Goal: Task Accomplishment & Management: Complete application form

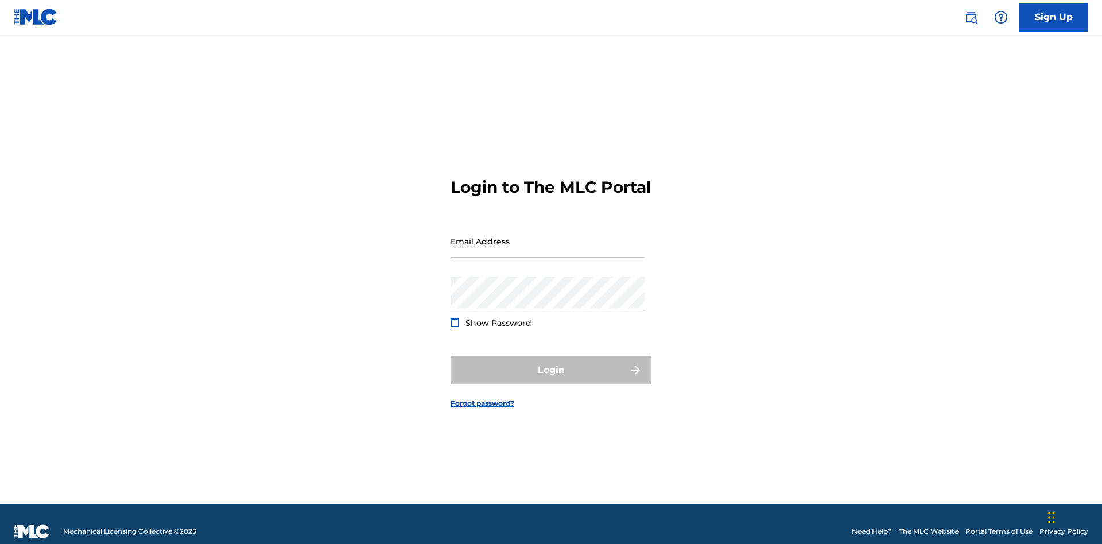
scroll to position [15, 0]
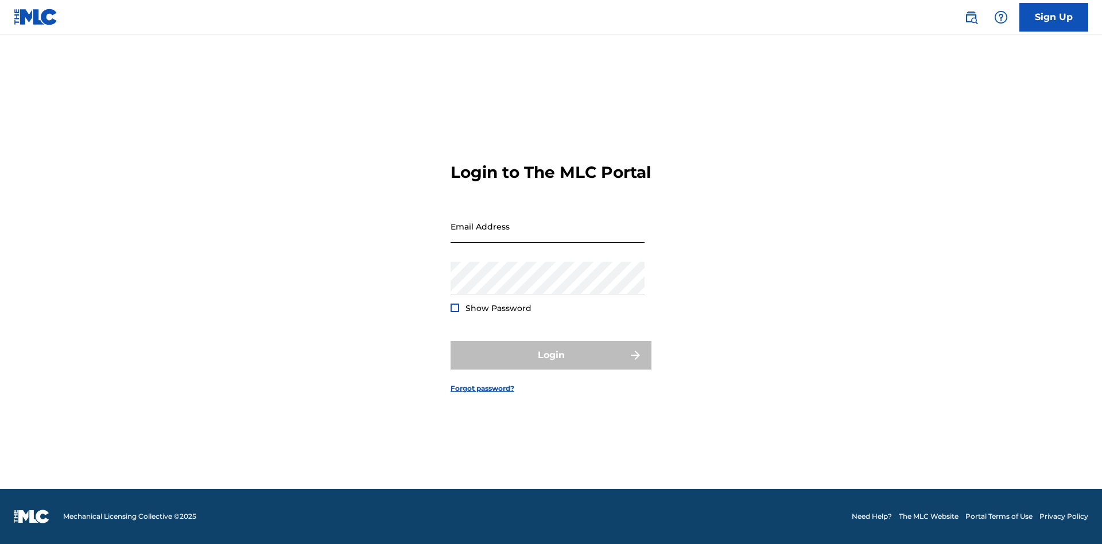
click at [547, 236] on input "Email Address" at bounding box center [547, 226] width 194 height 33
type input "[PERSON_NAME][EMAIL_ADDRESS][PERSON_NAME][DOMAIN_NAME]"
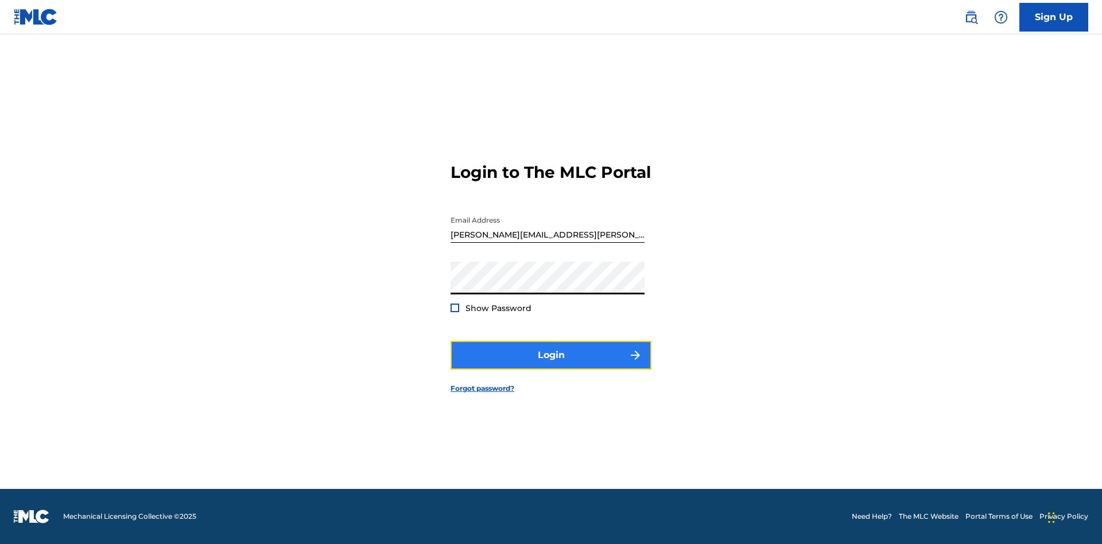
click at [551, 365] on button "Login" at bounding box center [550, 355] width 201 height 29
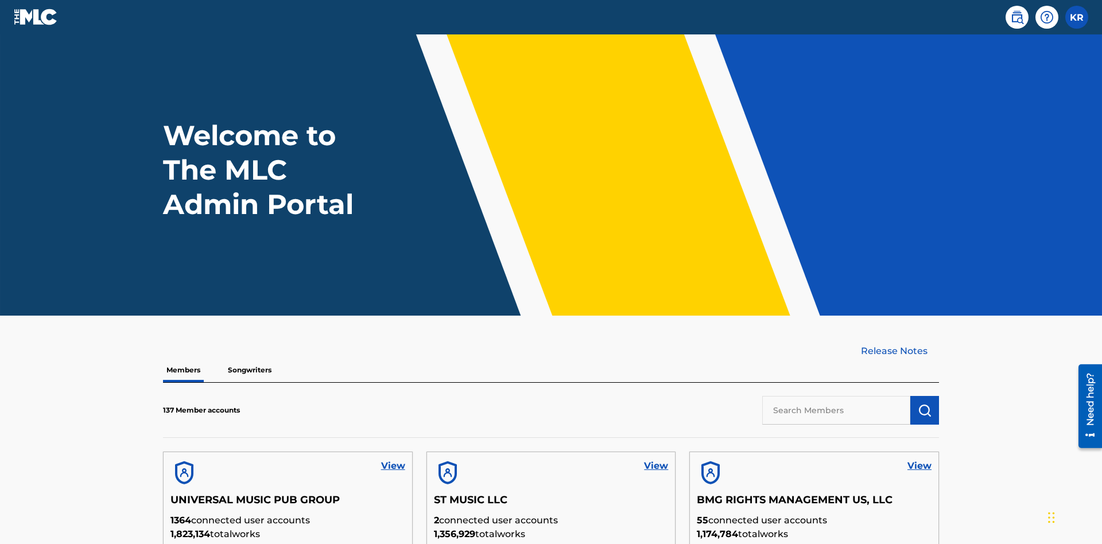
scroll to position [326, 0]
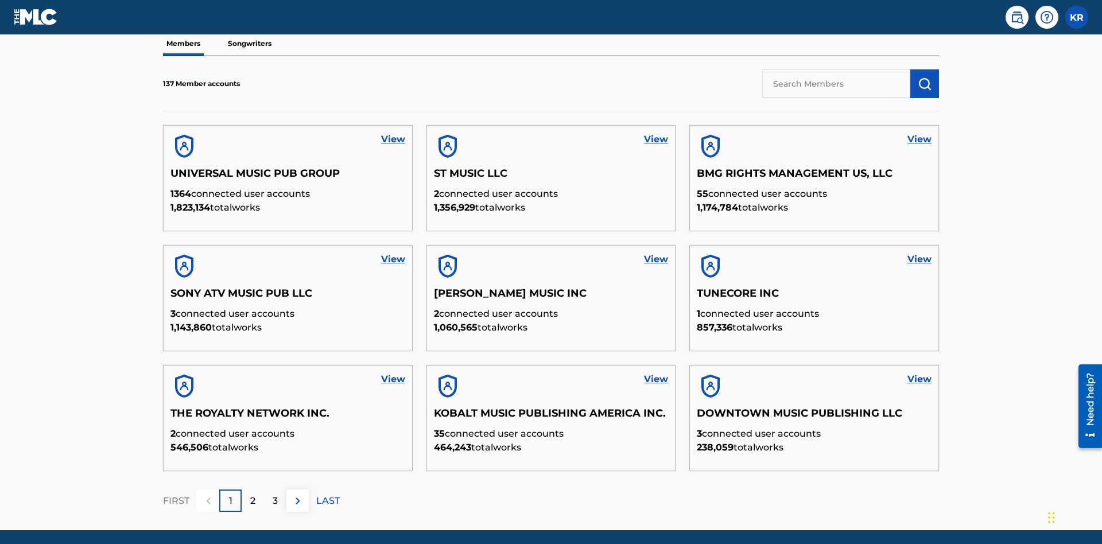
click at [836, 83] on input "text" at bounding box center [836, 83] width 148 height 29
type input "[PERSON_NAME]"
click at [924, 77] on img "submit" at bounding box center [924, 84] width 14 height 14
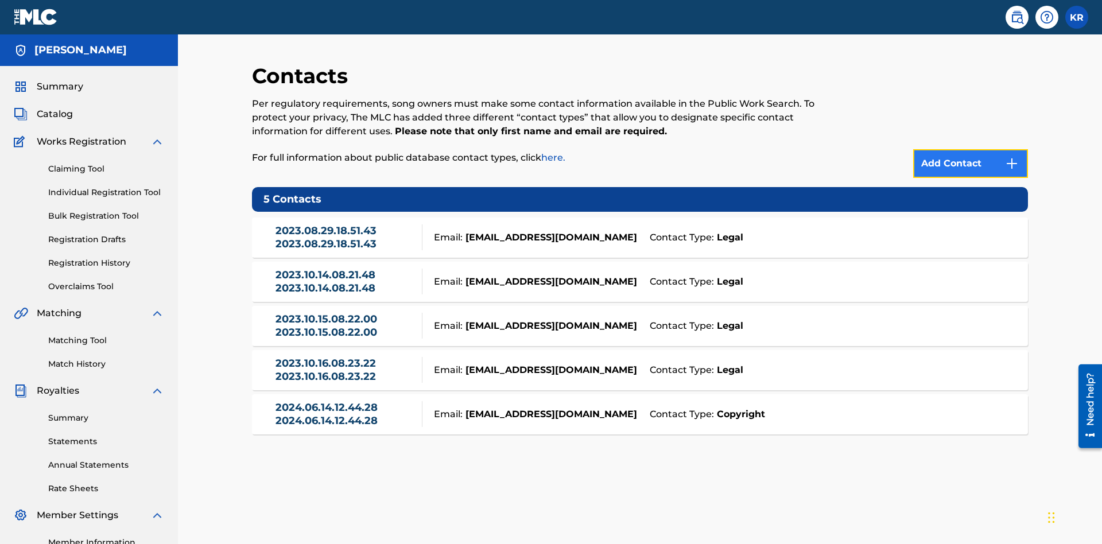
click at [1011, 157] on img at bounding box center [1012, 164] width 14 height 14
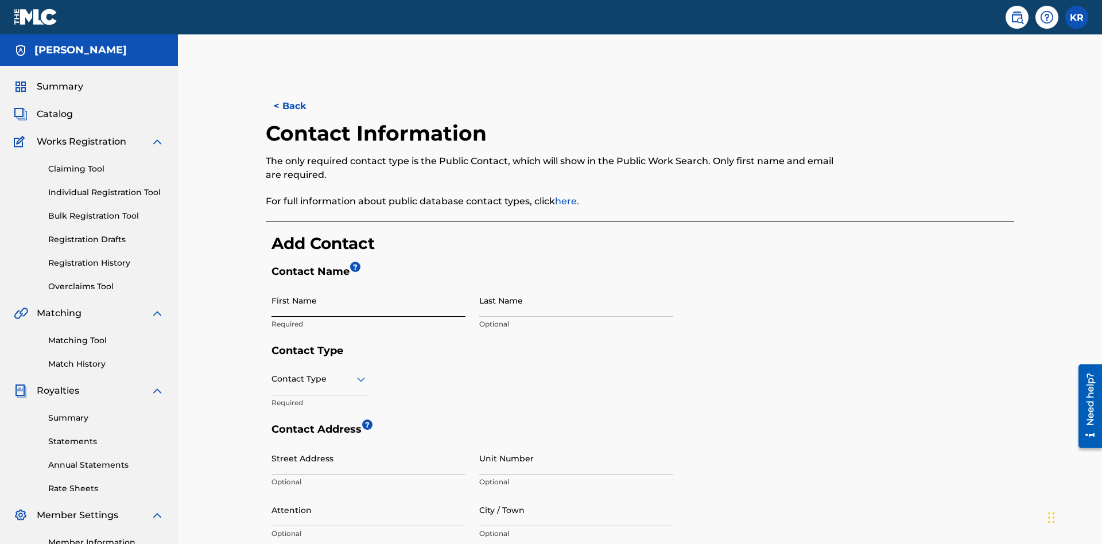
click at [368, 284] on input "First Name" at bounding box center [368, 300] width 194 height 33
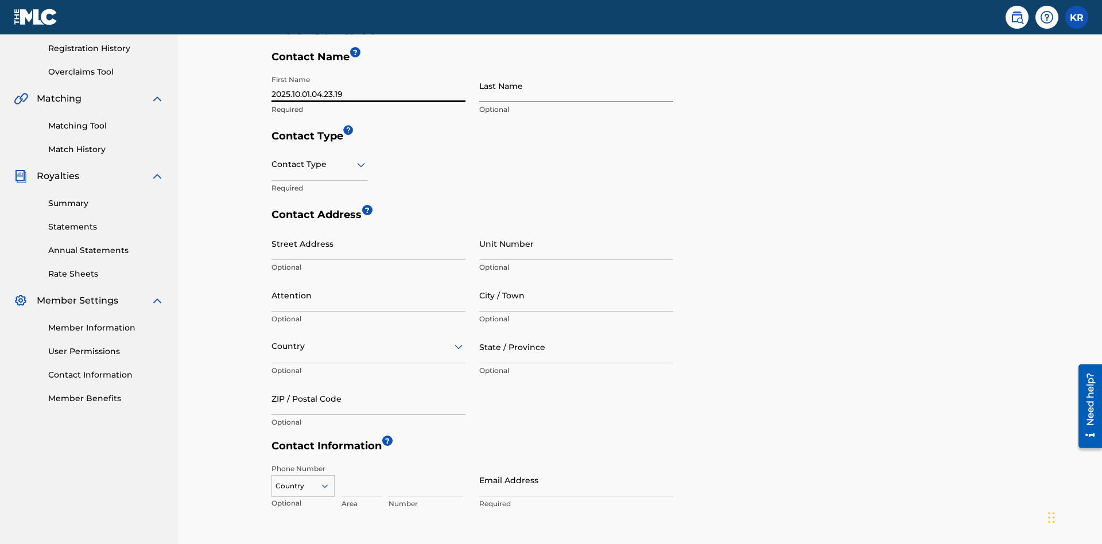
type input "2025.10.01.04.23.19"
click at [576, 85] on input "Last Name" at bounding box center [576, 85] width 194 height 33
type input "2025.10.01.04.23.19"
click at [272, 158] on input "text" at bounding box center [272, 164] width 2 height 12
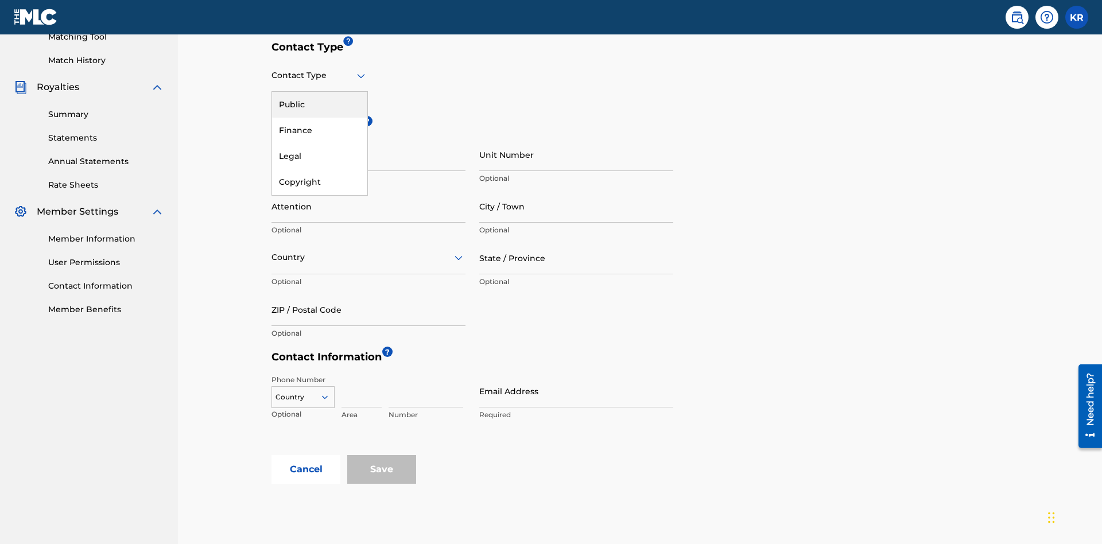
click at [320, 156] on div "Legal" at bounding box center [319, 156] width 95 height 26
click at [576, 190] on input "City / Town" at bounding box center [576, 206] width 194 height 33
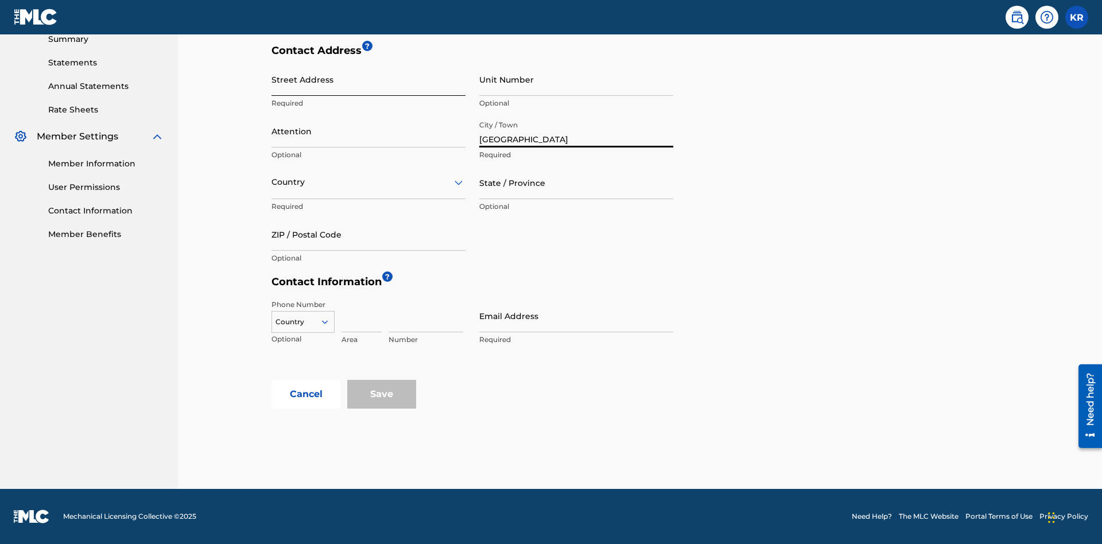
type input "[GEOGRAPHIC_DATA]"
click at [368, 85] on input "Street Address" at bounding box center [368, 79] width 194 height 33
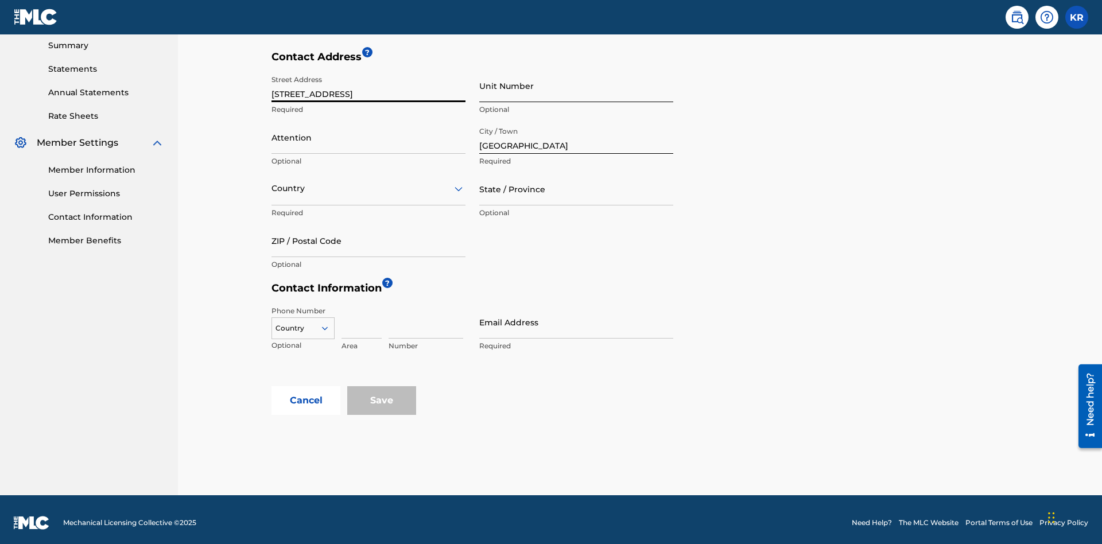
type input "[STREET_ADDRESS]"
click at [576, 85] on input "Unit Number" at bounding box center [576, 85] width 194 height 33
type input "3B"
click at [368, 131] on input "Attention" at bounding box center [368, 137] width 194 height 33
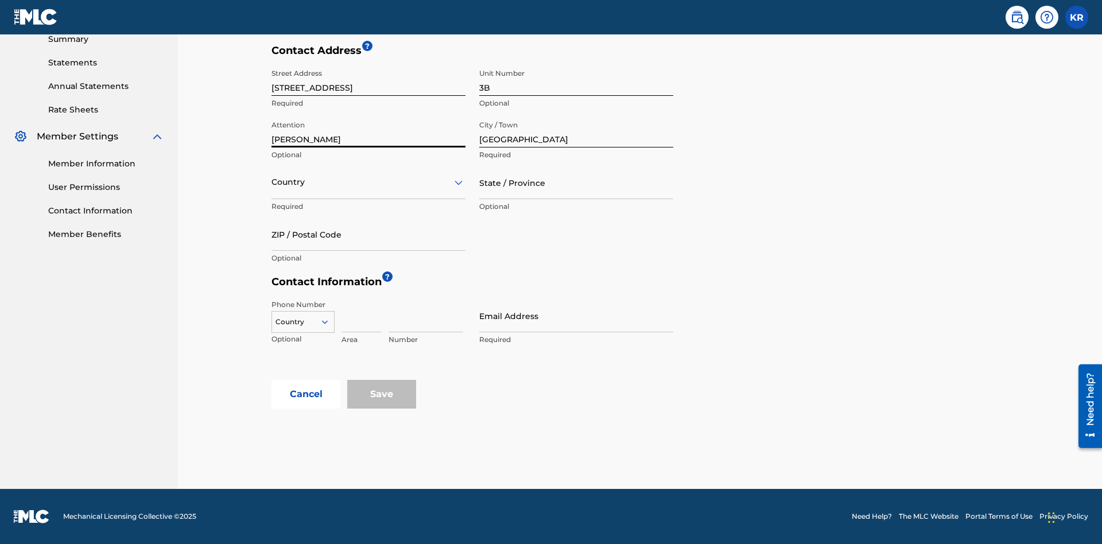
type input "[PERSON_NAME]"
click at [272, 182] on input "text" at bounding box center [272, 182] width 2 height 12
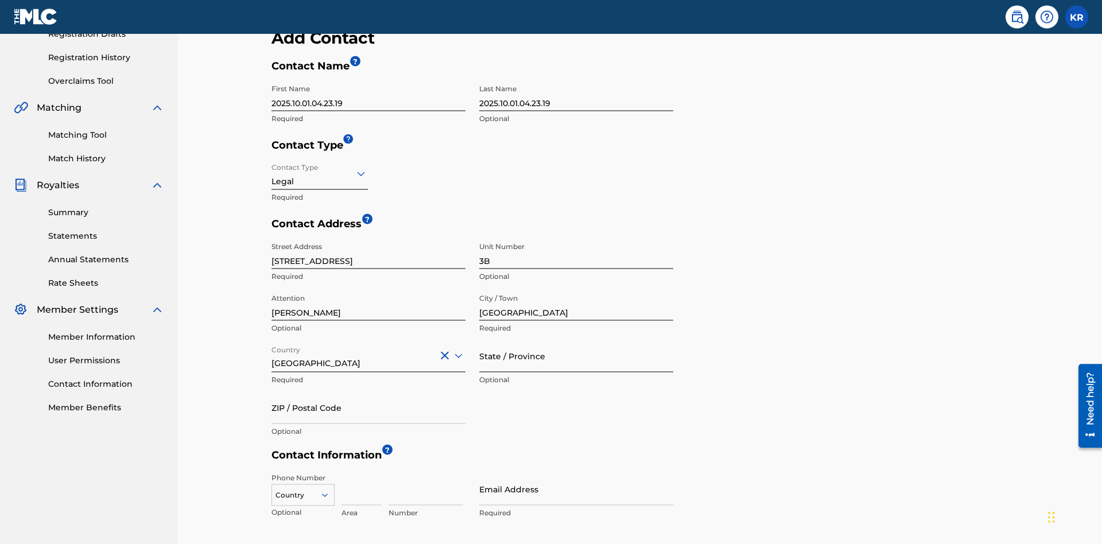
click at [576, 340] on input "State / Province" at bounding box center [576, 356] width 194 height 33
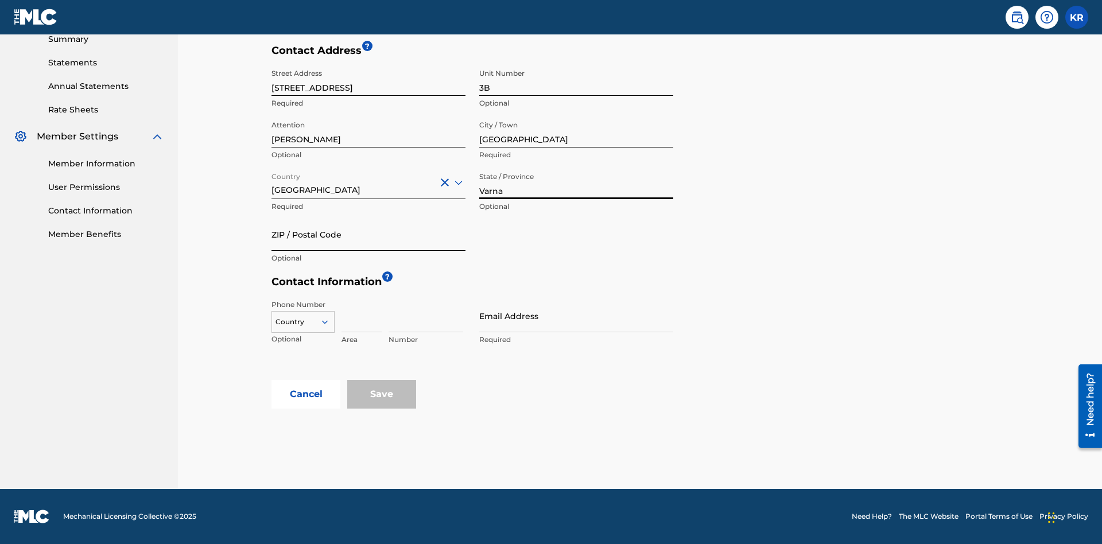
type input "Varna"
click at [368, 234] on input "ZIP / Postal Code" at bounding box center [368, 234] width 194 height 33
type input "V5X 2Z9"
click at [329, 322] on icon at bounding box center [325, 322] width 10 height 10
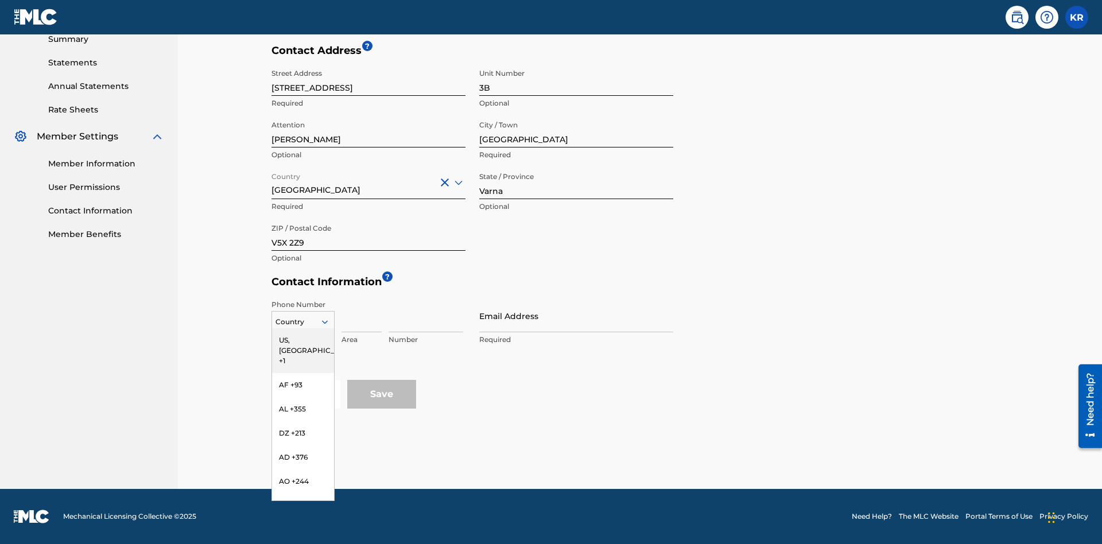
click at [303, 340] on div "US, [GEOGRAPHIC_DATA] +1" at bounding box center [303, 350] width 62 height 45
click at [361, 316] on input at bounding box center [361, 315] width 40 height 33
type input "202"
click at [426, 316] on input at bounding box center [425, 315] width 75 height 33
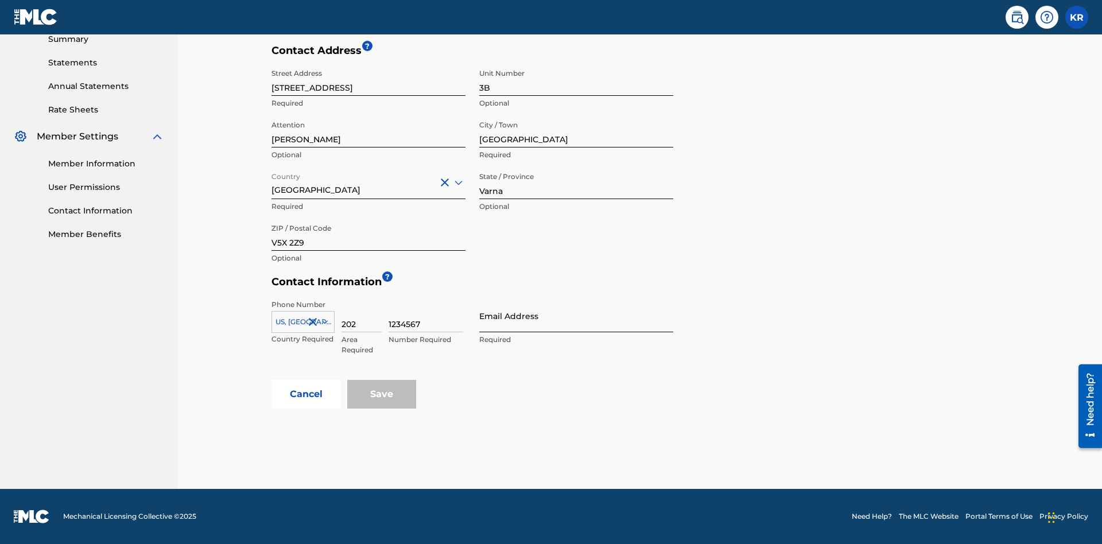
type input "1234567"
click at [576, 316] on input "Email Address" at bounding box center [576, 315] width 194 height 33
type input "[EMAIL_ADDRESS][DOMAIN_NAME]"
click at [306, 394] on button "Cancel" at bounding box center [305, 394] width 69 height 29
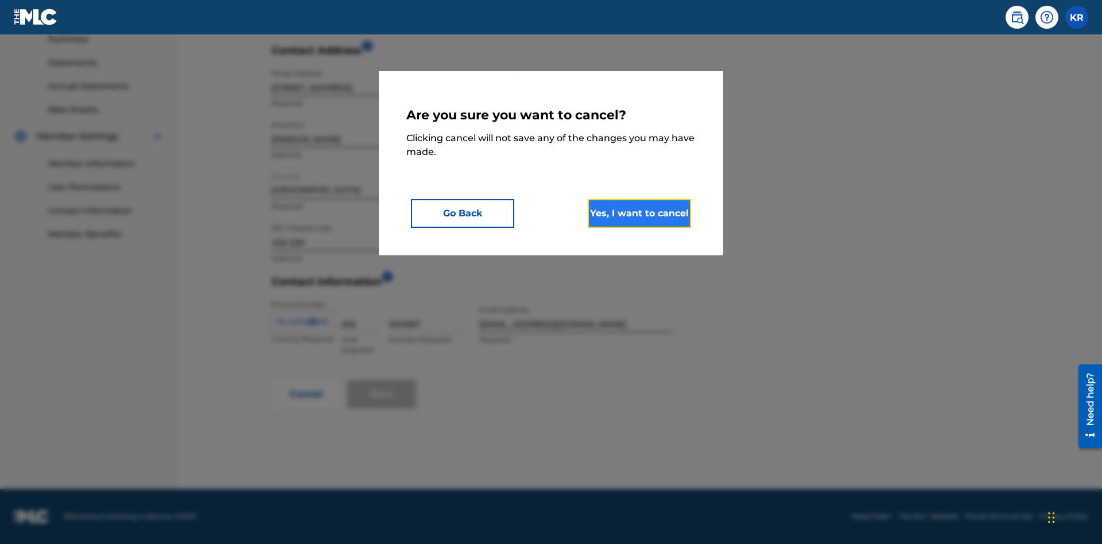
click at [639, 213] on button "Yes, I want to cancel" at bounding box center [638, 213] width 103 height 29
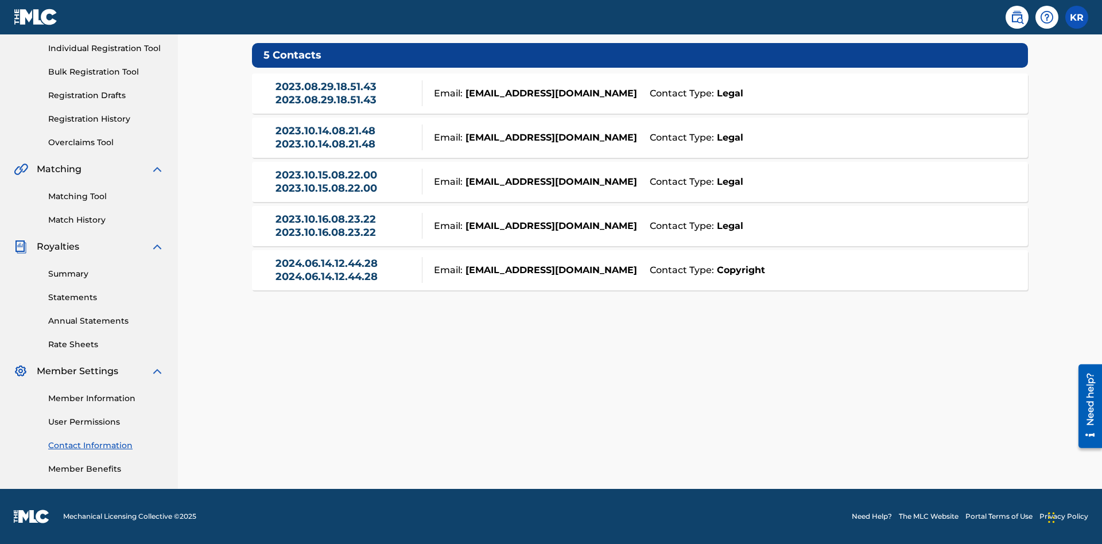
scroll to position [88, 0]
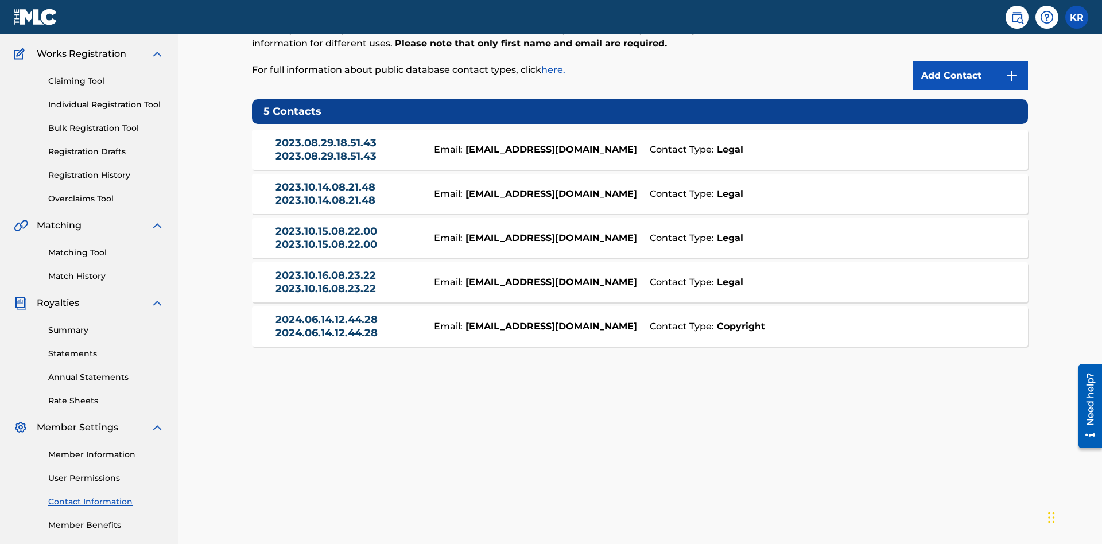
click at [640, 143] on div "Email: [EMAIL_ADDRESS][DOMAIN_NAME]" at bounding box center [532, 150] width 221 height 14
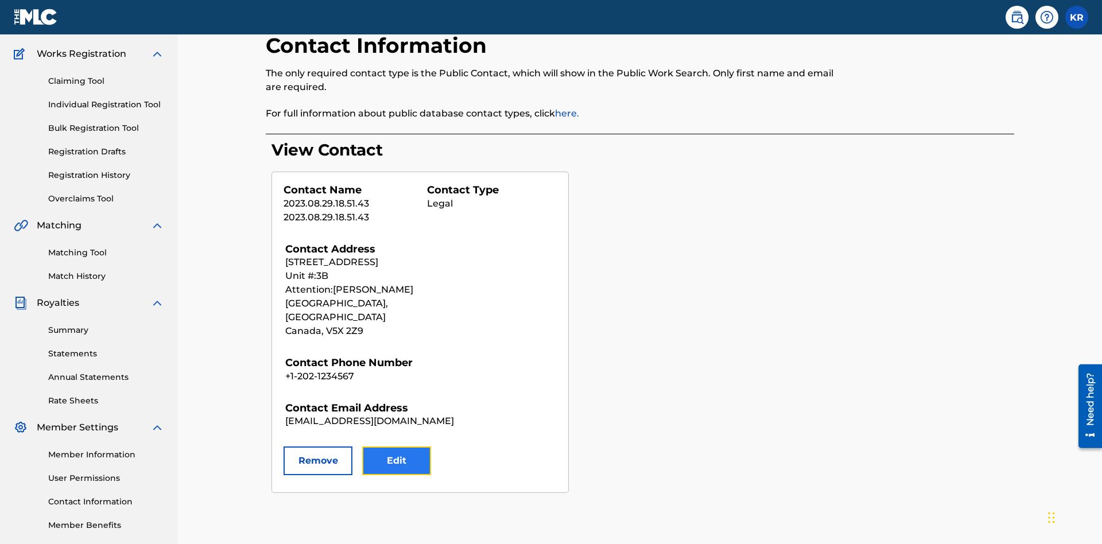
click at [396, 446] on button "Edit" at bounding box center [396, 460] width 69 height 29
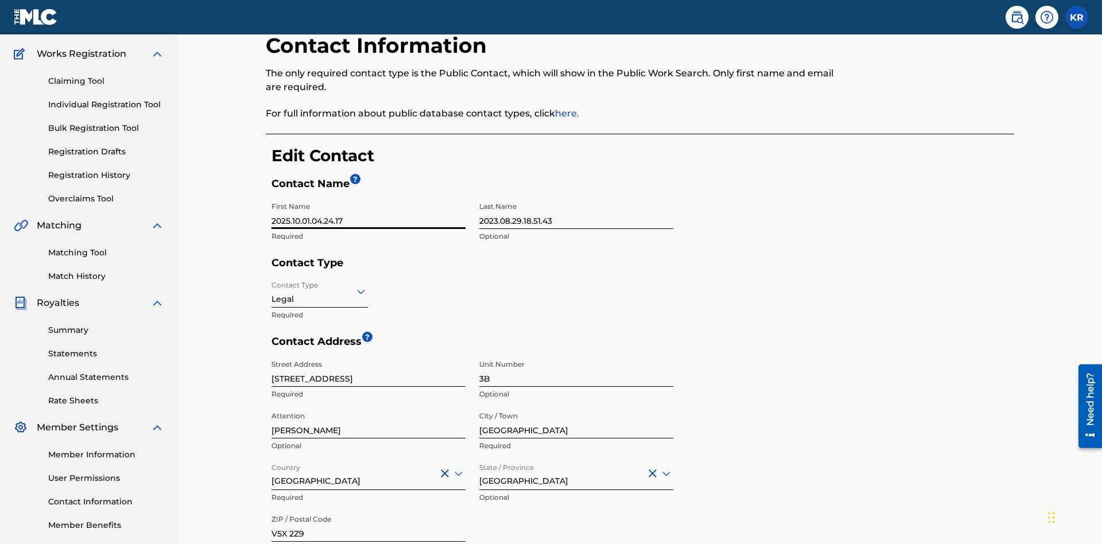
type input "2025.10.01.04.24.17"
click at [576, 196] on input "2023.08.29.18.51.43" at bounding box center [576, 212] width 194 height 33
type input "2025.10.01.04.24.17"
click at [272, 285] on input "Contact Type" at bounding box center [272, 291] width 2 height 12
click at [320, 359] on div "Legal" at bounding box center [319, 372] width 95 height 26
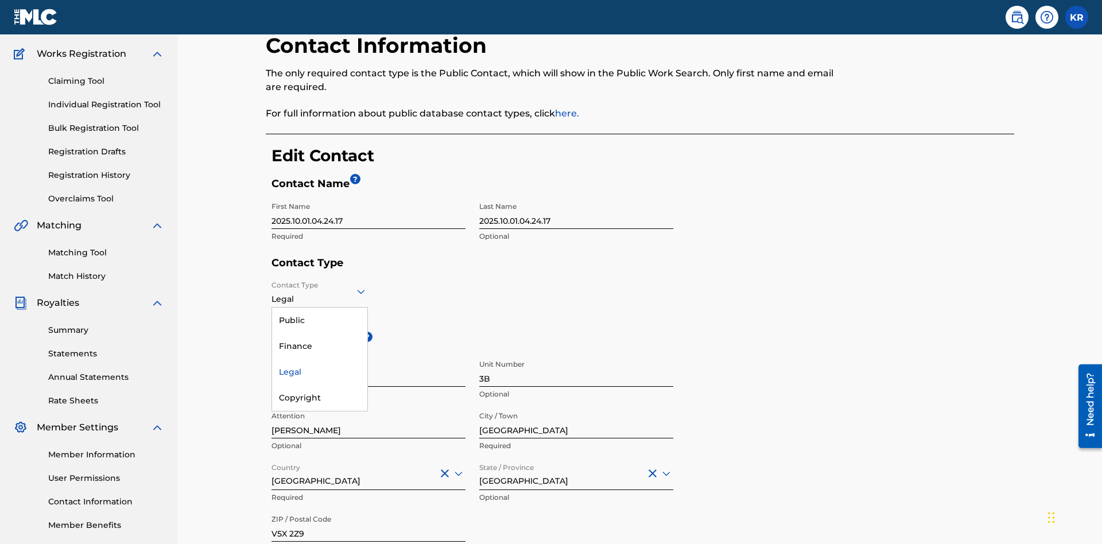
click at [576, 406] on input "[GEOGRAPHIC_DATA]" at bounding box center [576, 422] width 194 height 33
type input "[GEOGRAPHIC_DATA]"
click at [368, 354] on input "[STREET_ADDRESS]" at bounding box center [368, 370] width 194 height 33
type input "[STREET_ADDRESS]"
click at [576, 354] on input "3B" at bounding box center [576, 370] width 194 height 33
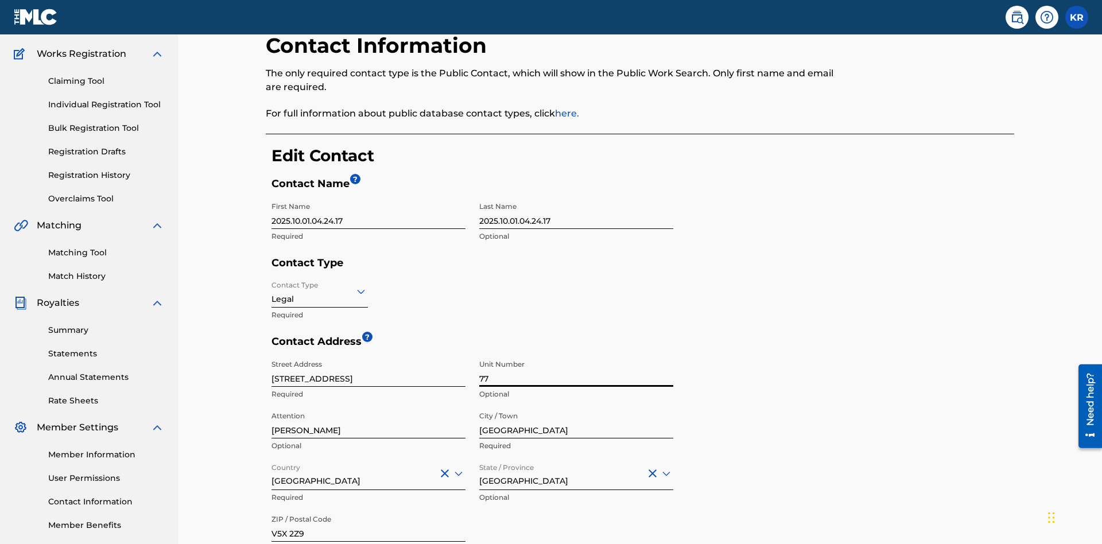
type input "77"
click at [368, 406] on input "[PERSON_NAME]" at bounding box center [368, 422] width 194 height 33
type input "[PERSON_NAME]"
click at [272, 467] on input "Country" at bounding box center [272, 473] width 2 height 12
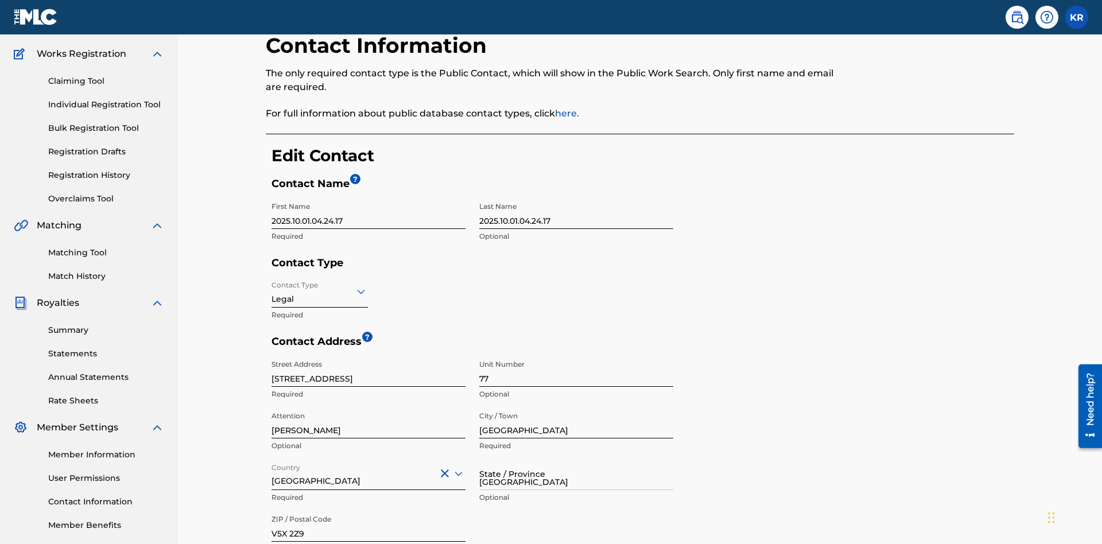
type input "[GEOGRAPHIC_DATA]"
click at [368, 509] on input "V5X 2Z9" at bounding box center [368, 525] width 194 height 33
type input "2060"
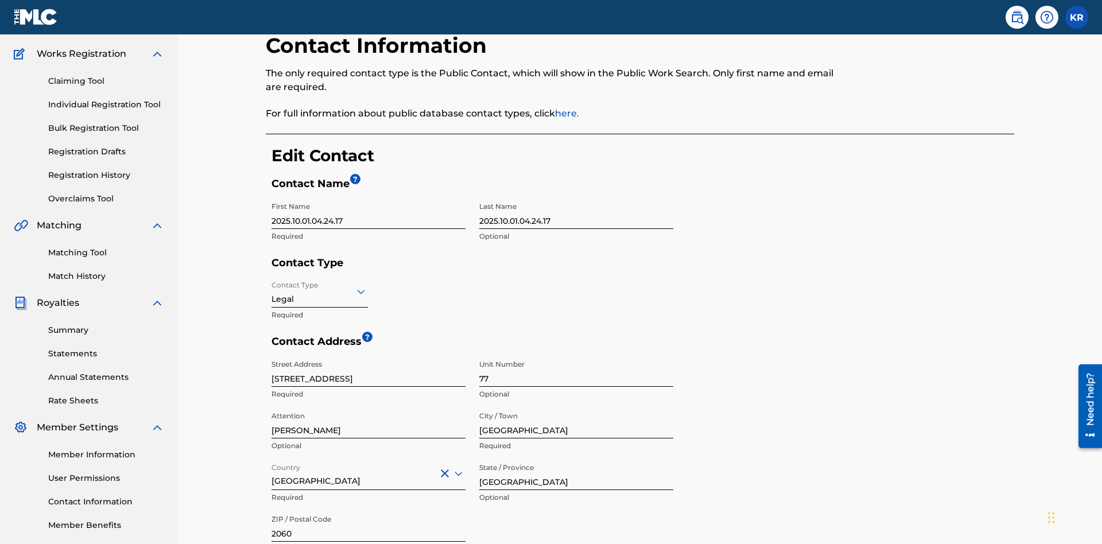
type input "293"
type input "9196900"
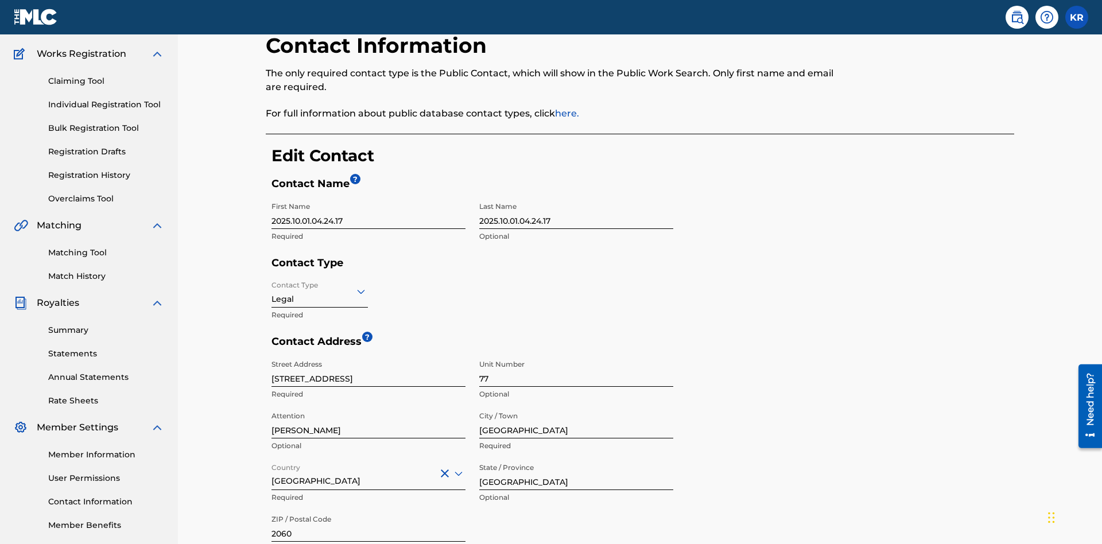
type input "[EMAIL_ADDRESS][DOMAIN_NAME]"
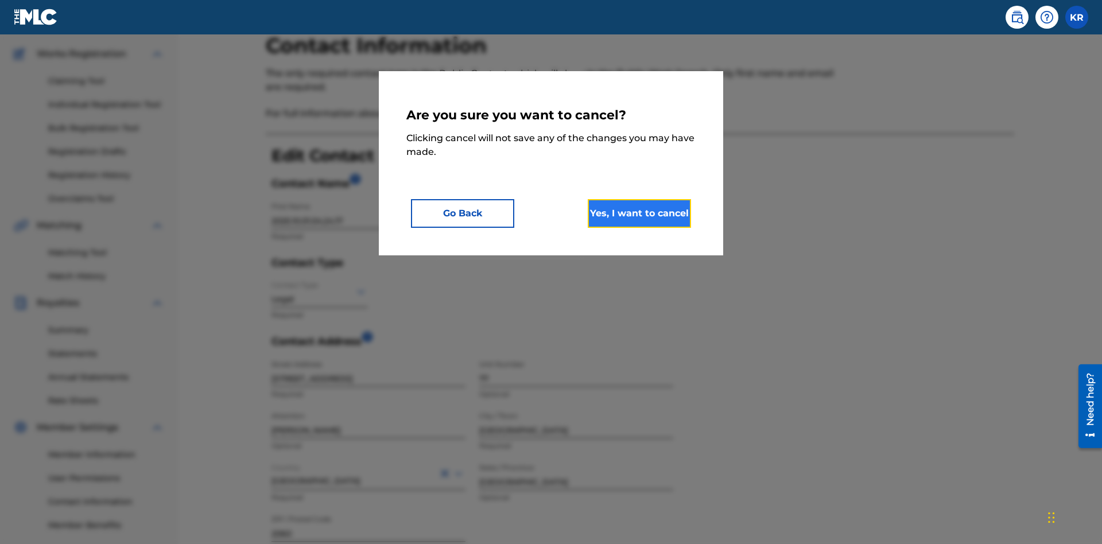
click at [639, 213] on button "Yes, I want to cancel" at bounding box center [638, 213] width 103 height 29
